Goal: Information Seeking & Learning: Find specific fact

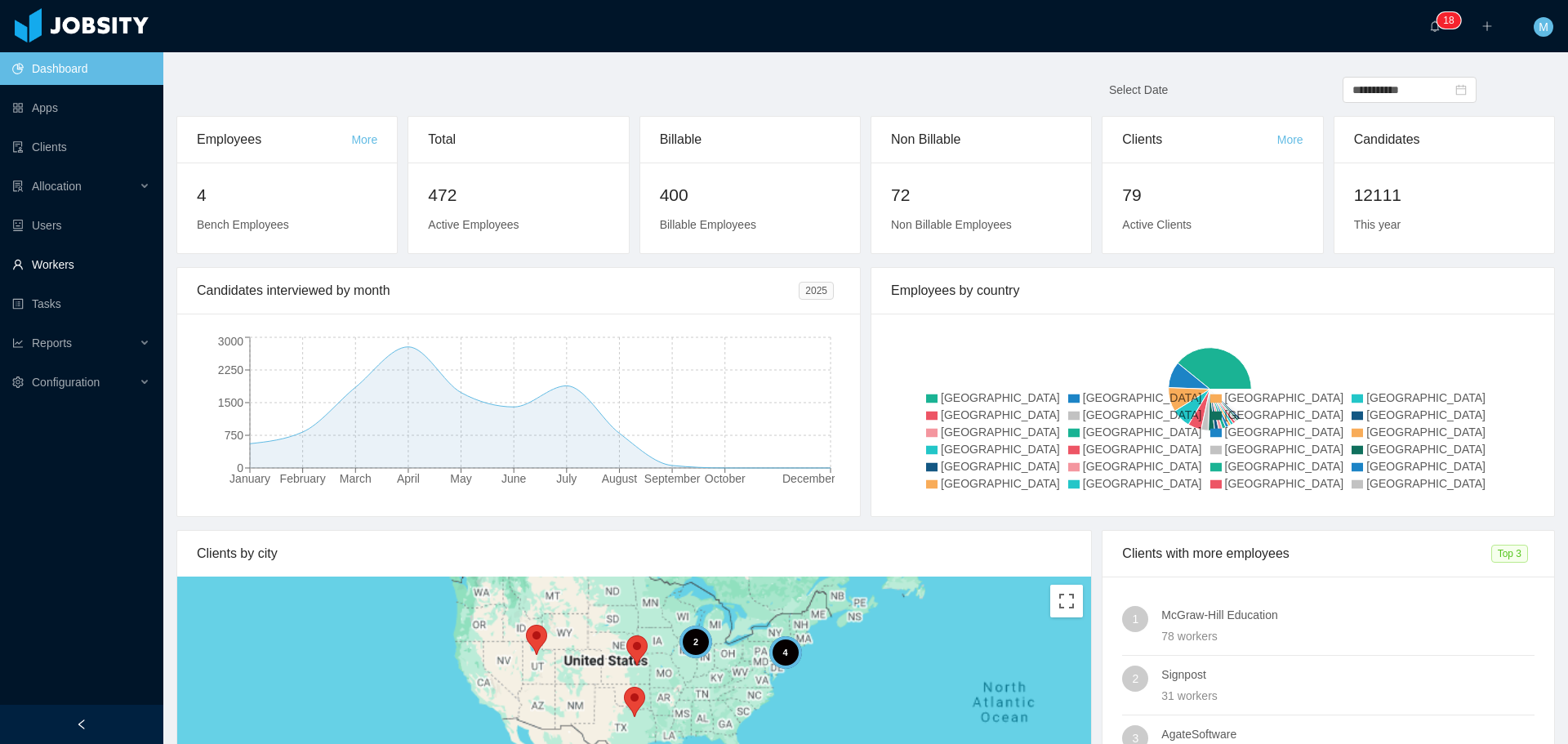
click at [73, 272] on link "Workers" at bounding box center [81, 264] width 138 height 33
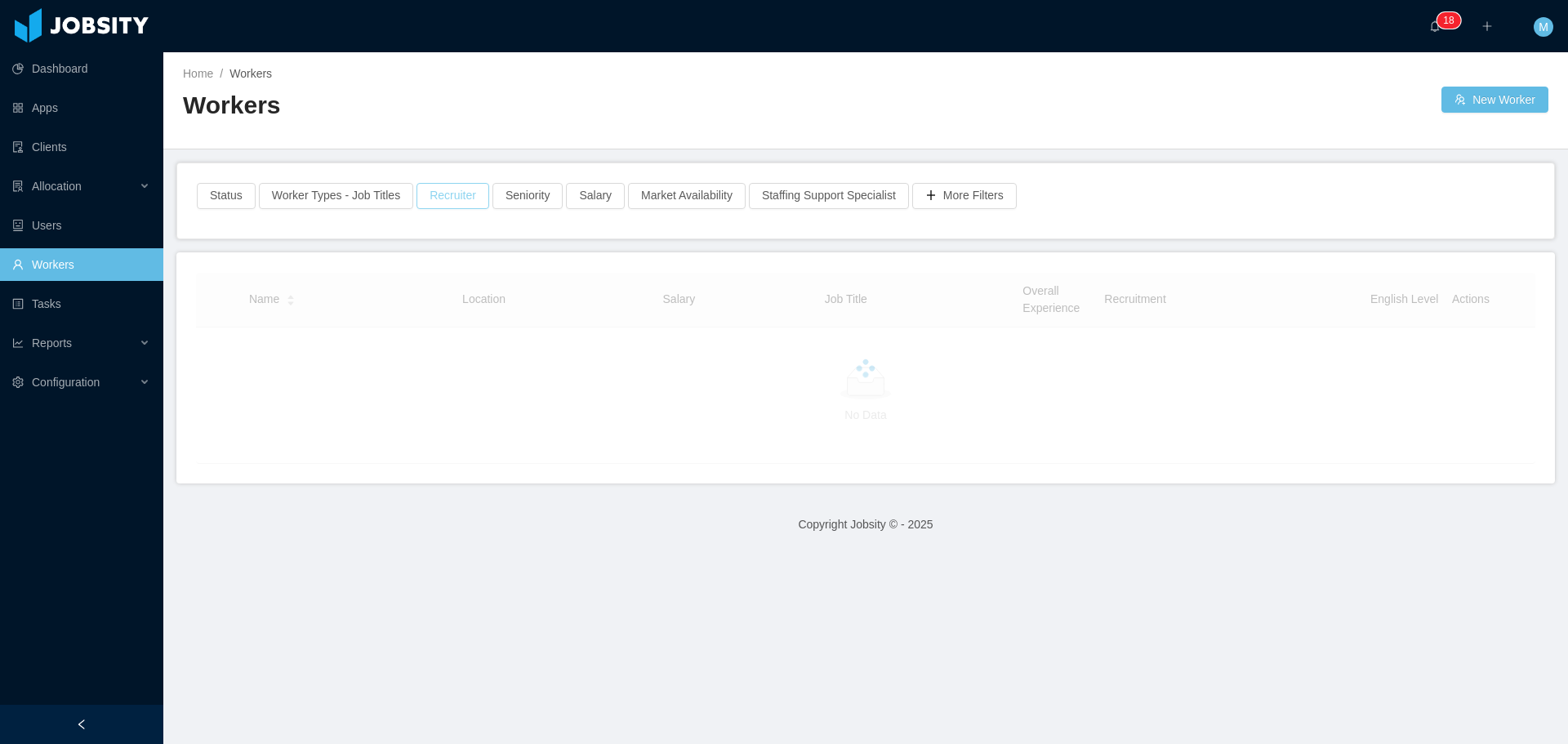
click at [452, 185] on button "Recruiter" at bounding box center [453, 195] width 73 height 26
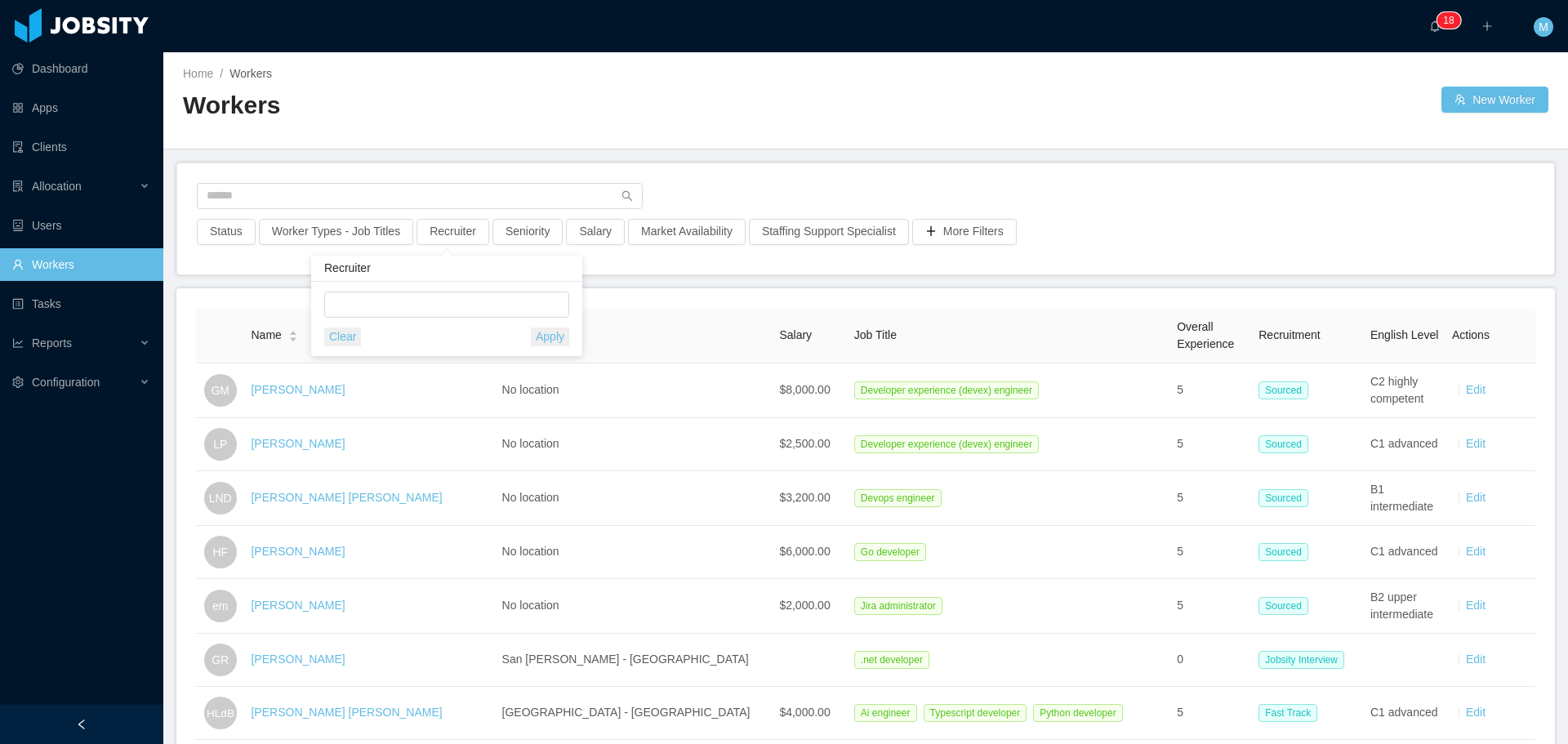
click at [388, 291] on div "Clear Apply" at bounding box center [447, 318] width 271 height 74
click at [393, 301] on div at bounding box center [444, 304] width 230 height 24
type input "******"
click at [403, 342] on li "[PERSON_NAME]" at bounding box center [446, 337] width 245 height 26
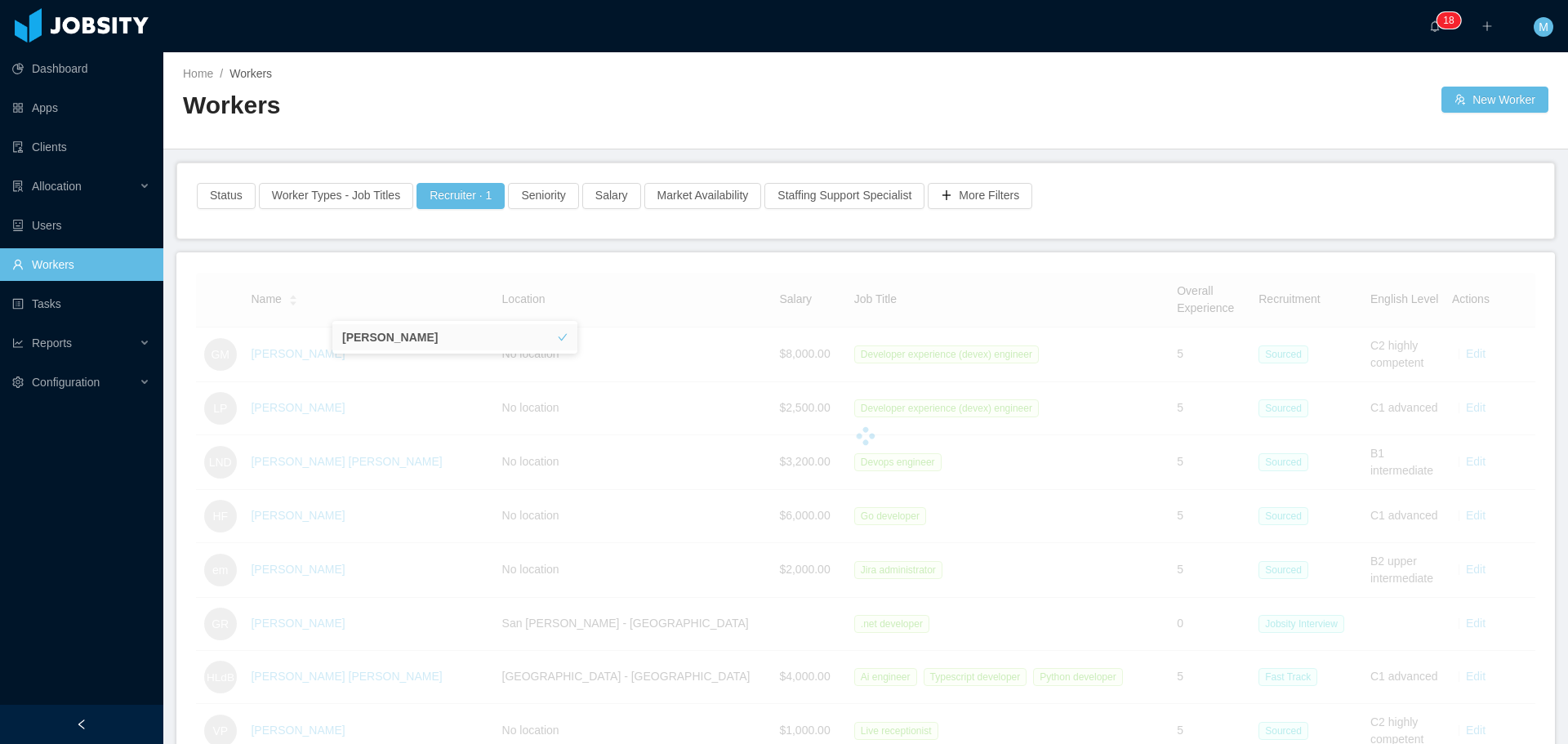
click at [790, 165] on div "Status Worker Types - Job Titles Recruiter · 1 Seniority Salary Market Availabi…" at bounding box center [865, 201] width 1377 height 75
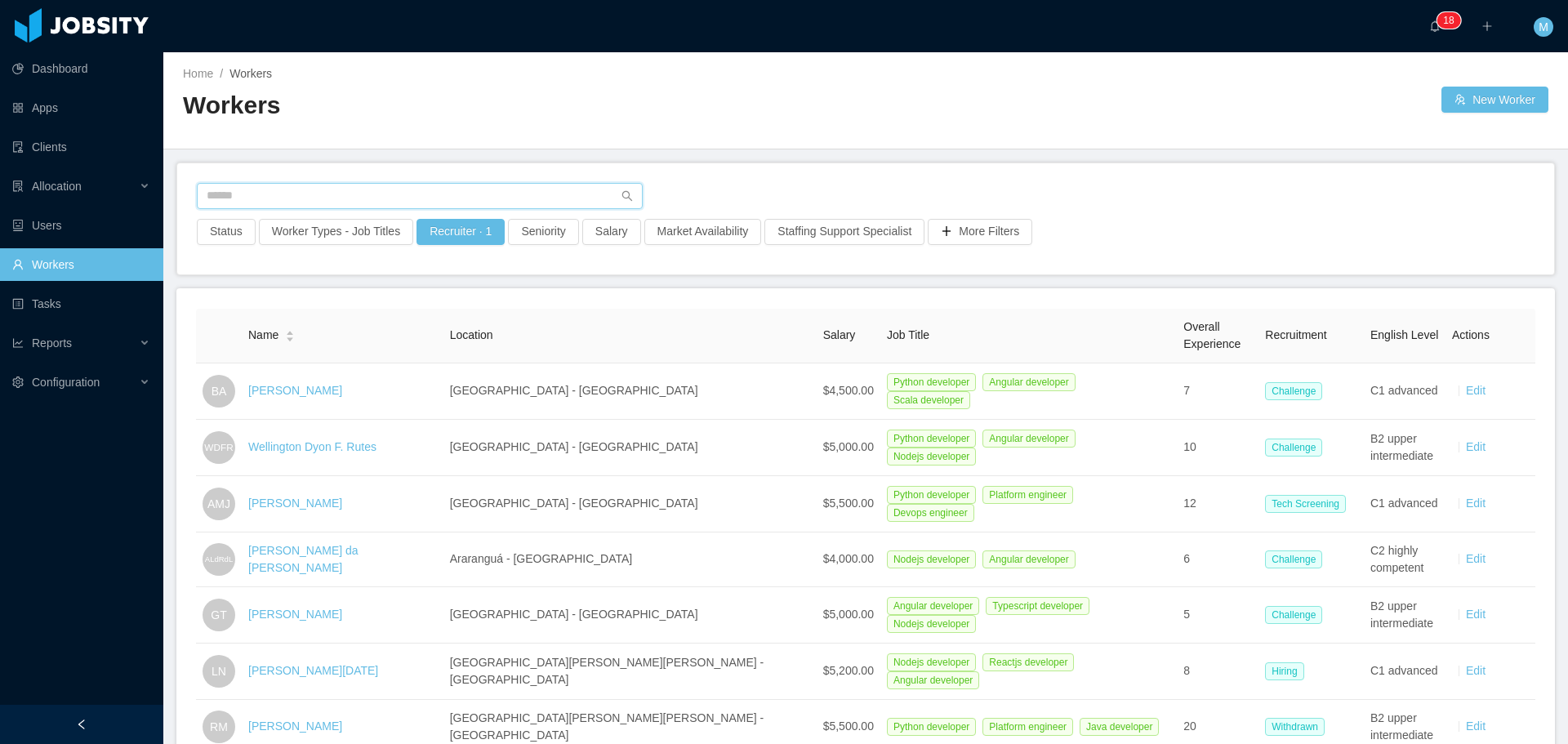
click at [321, 208] on input "text" at bounding box center [420, 195] width 446 height 26
type input "*"
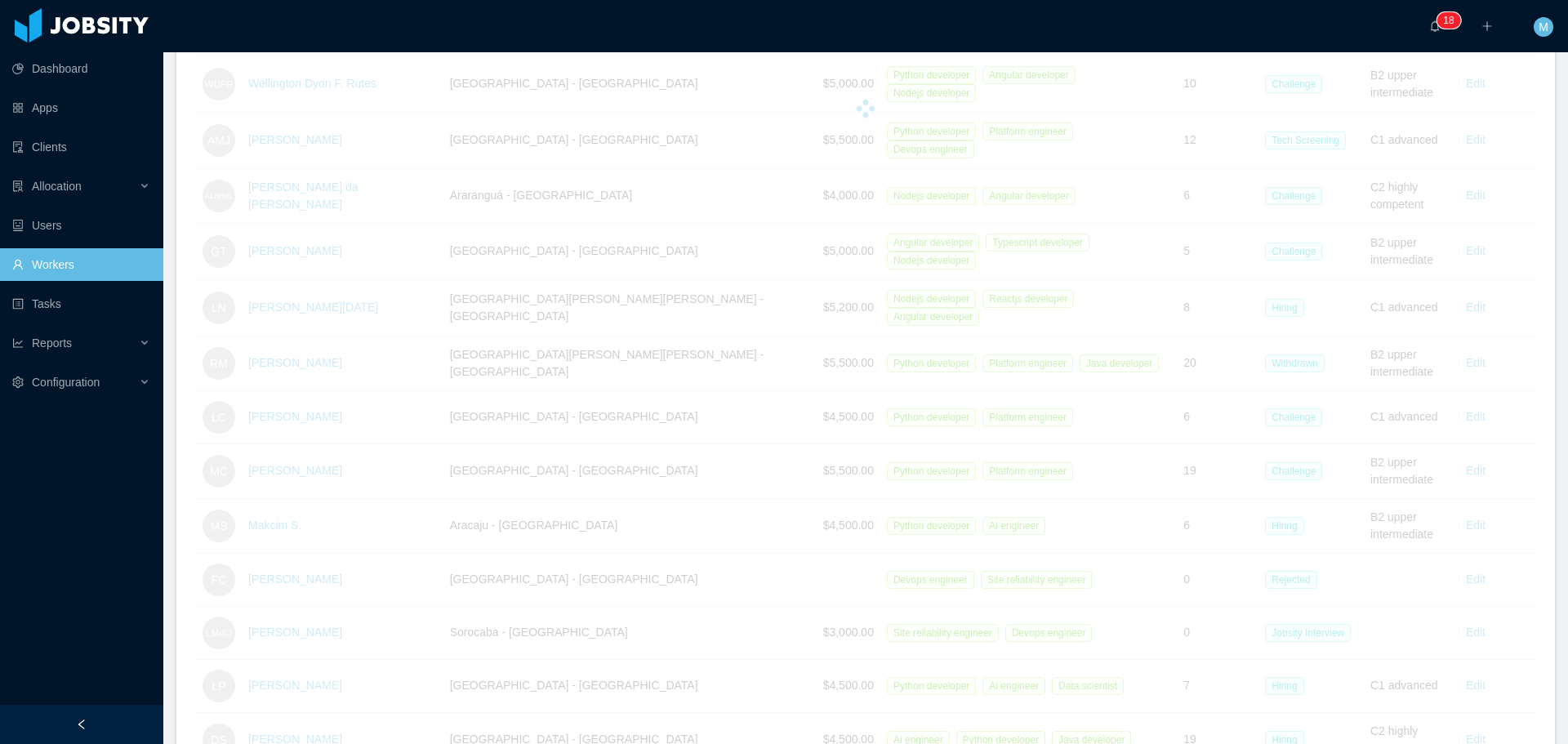
scroll to position [408, 0]
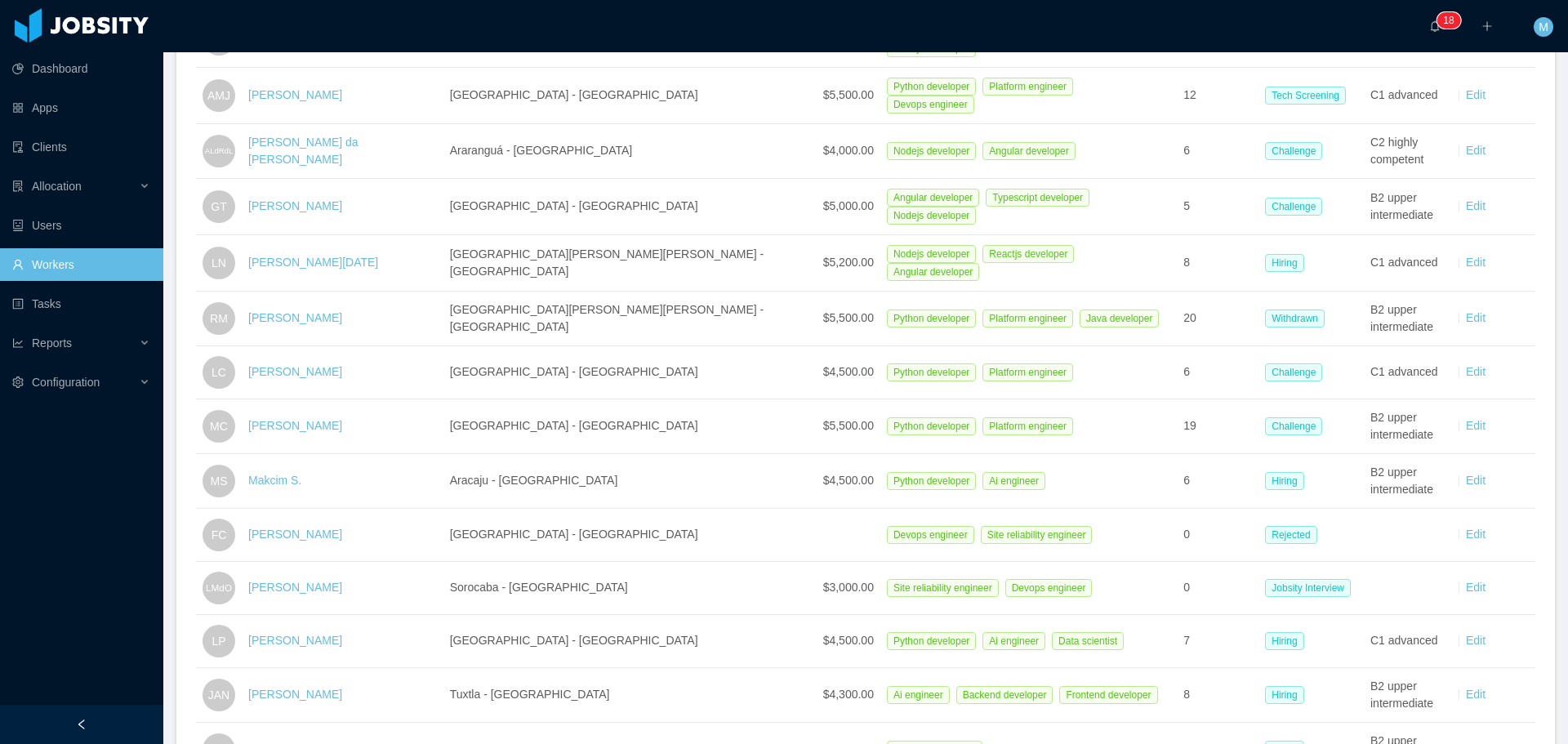
click at [306, 419] on link "[PERSON_NAME]" at bounding box center [295, 426] width 94 height 13
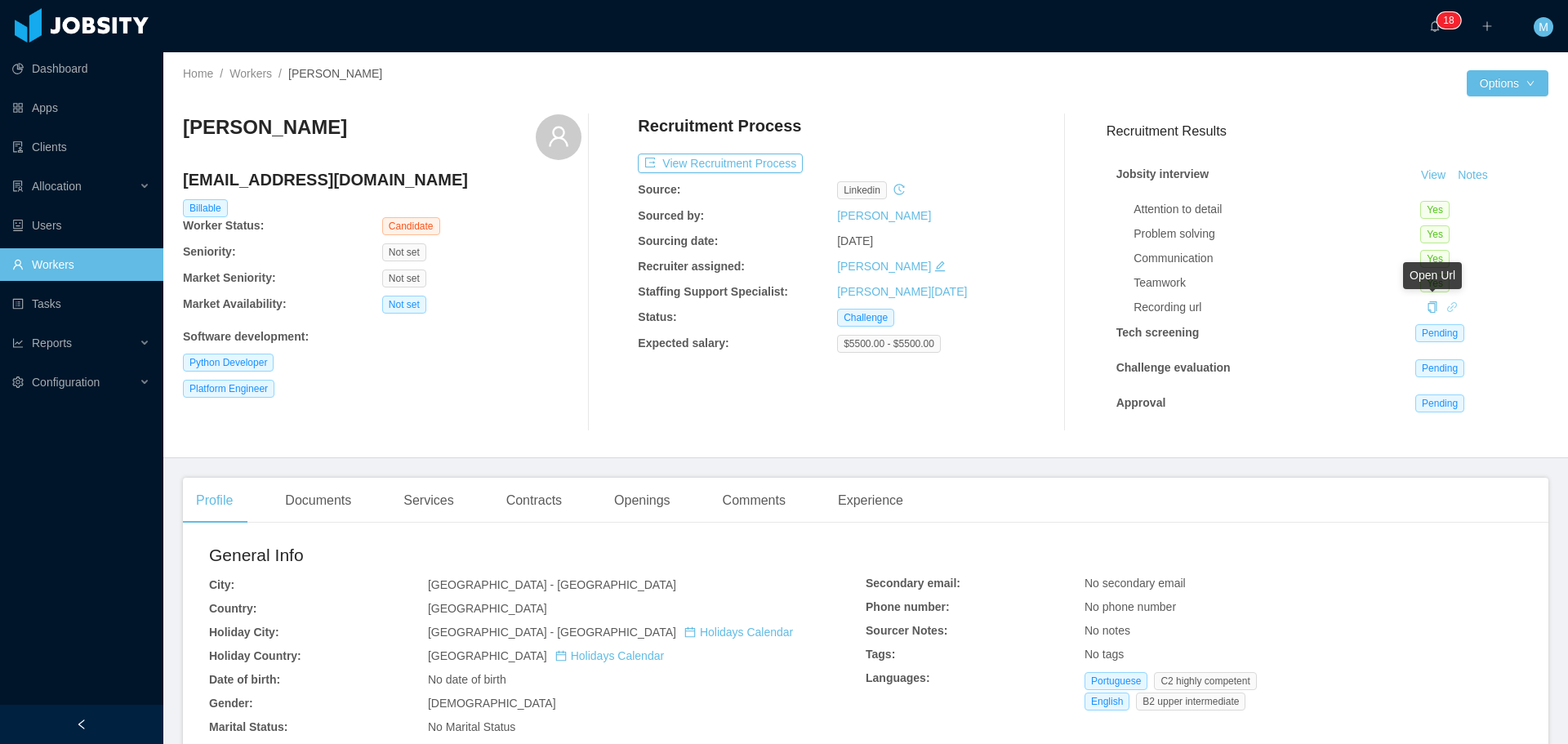
click at [1446, 305] on icon "icon: link" at bounding box center [1452, 307] width 12 height 12
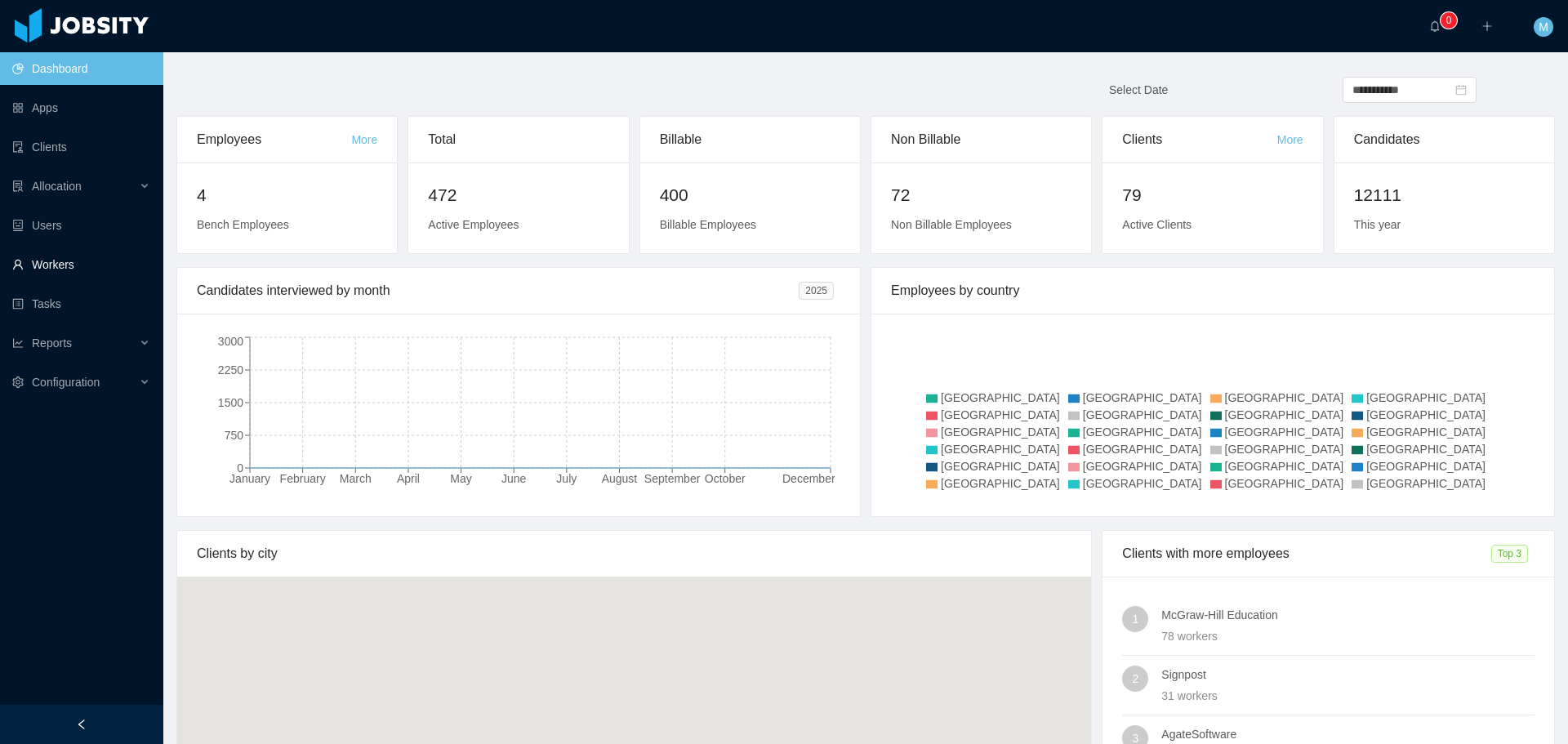
click at [42, 256] on link "Workers" at bounding box center [81, 264] width 138 height 33
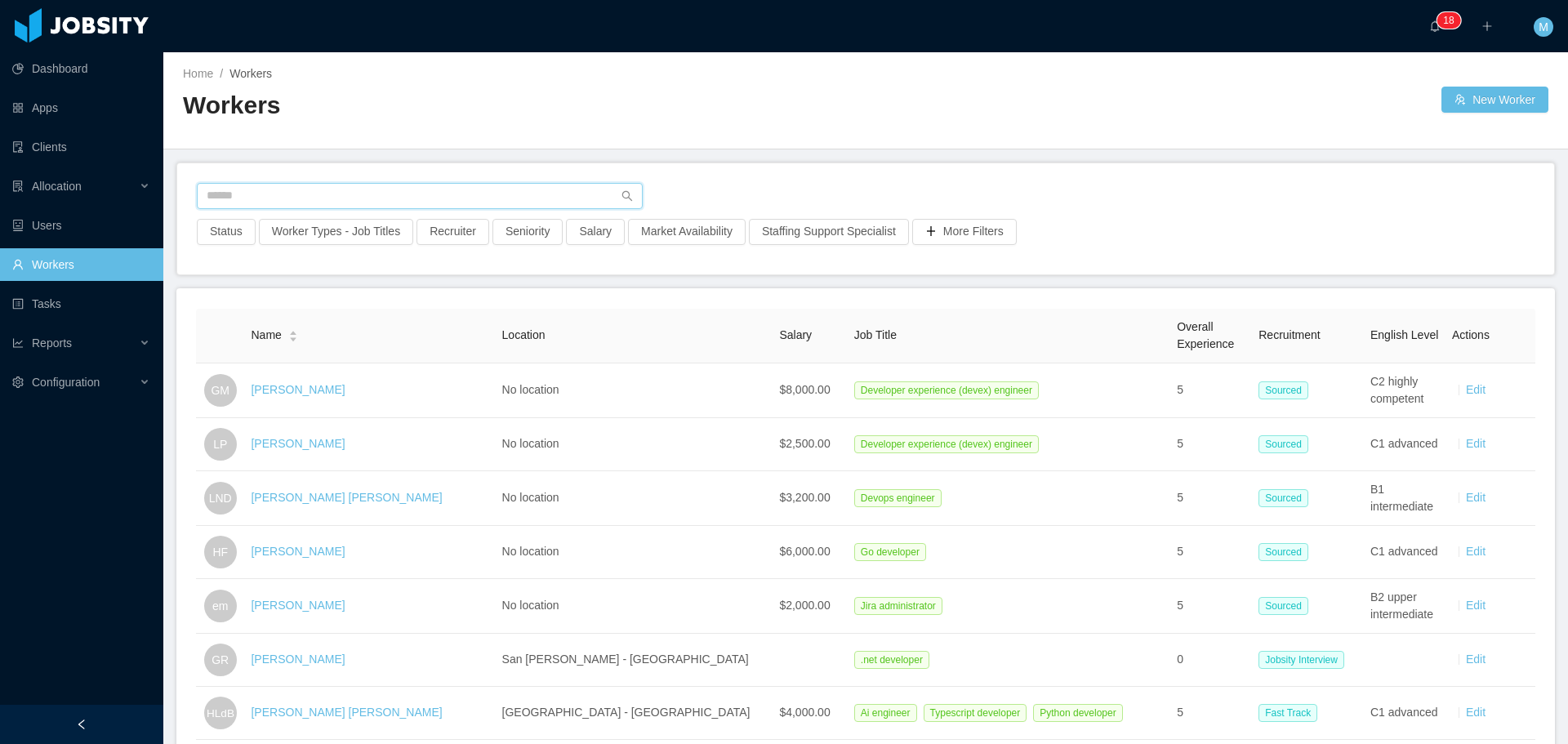
click at [471, 208] on input "text" at bounding box center [420, 195] width 446 height 26
paste input "**********"
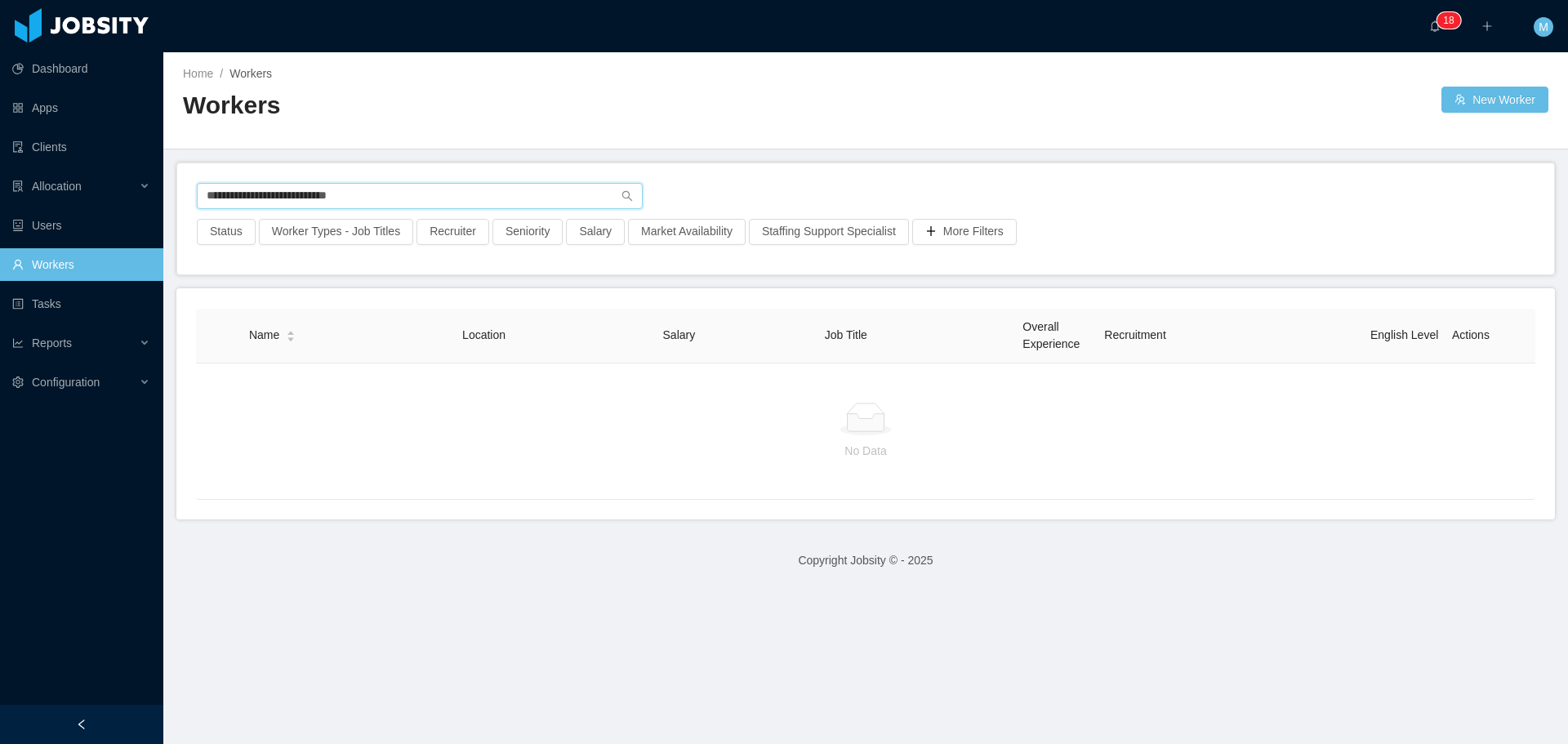
type input "**********"
